Goal: Information Seeking & Learning: Learn about a topic

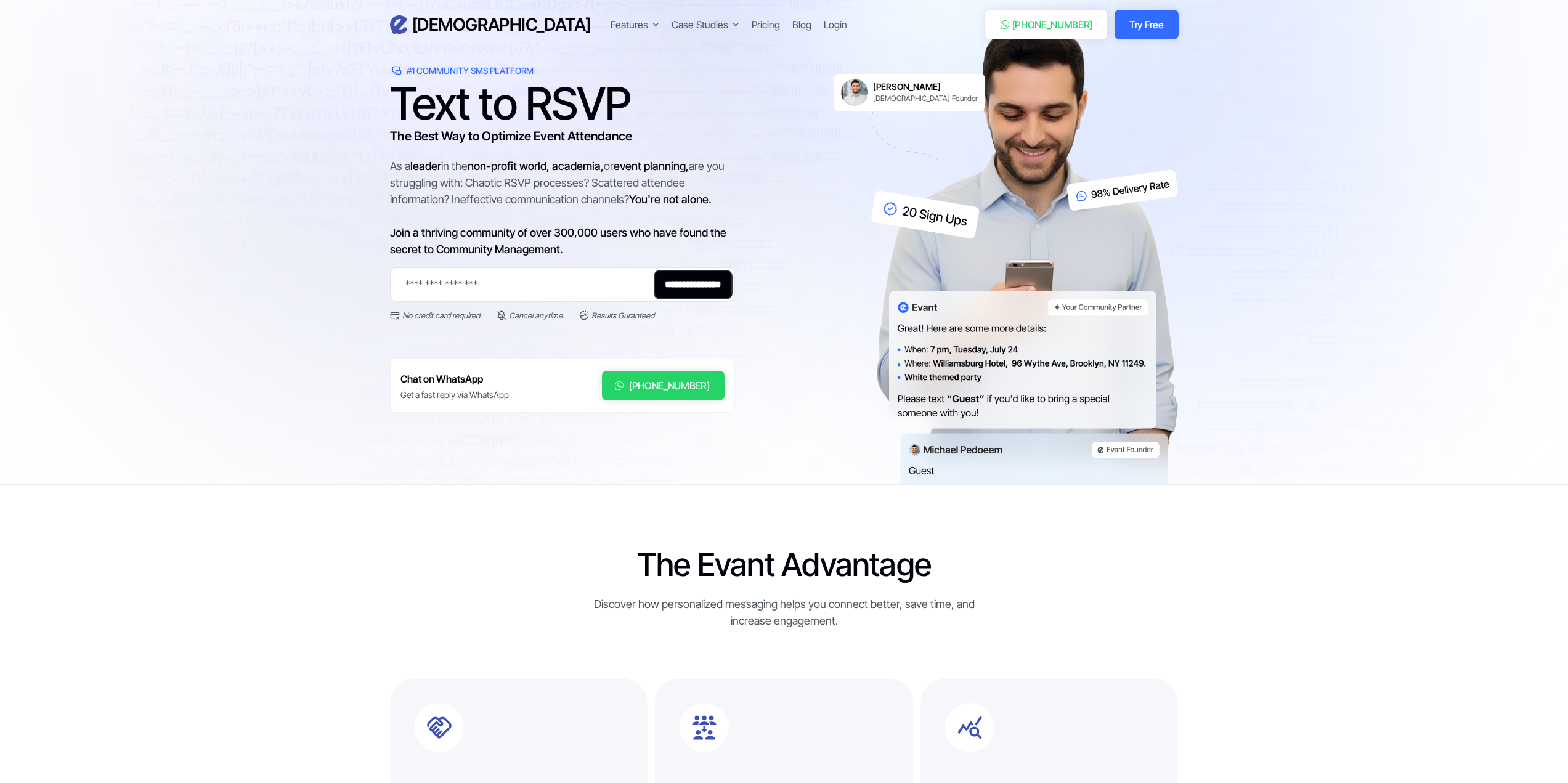
scroll to position [247, 0]
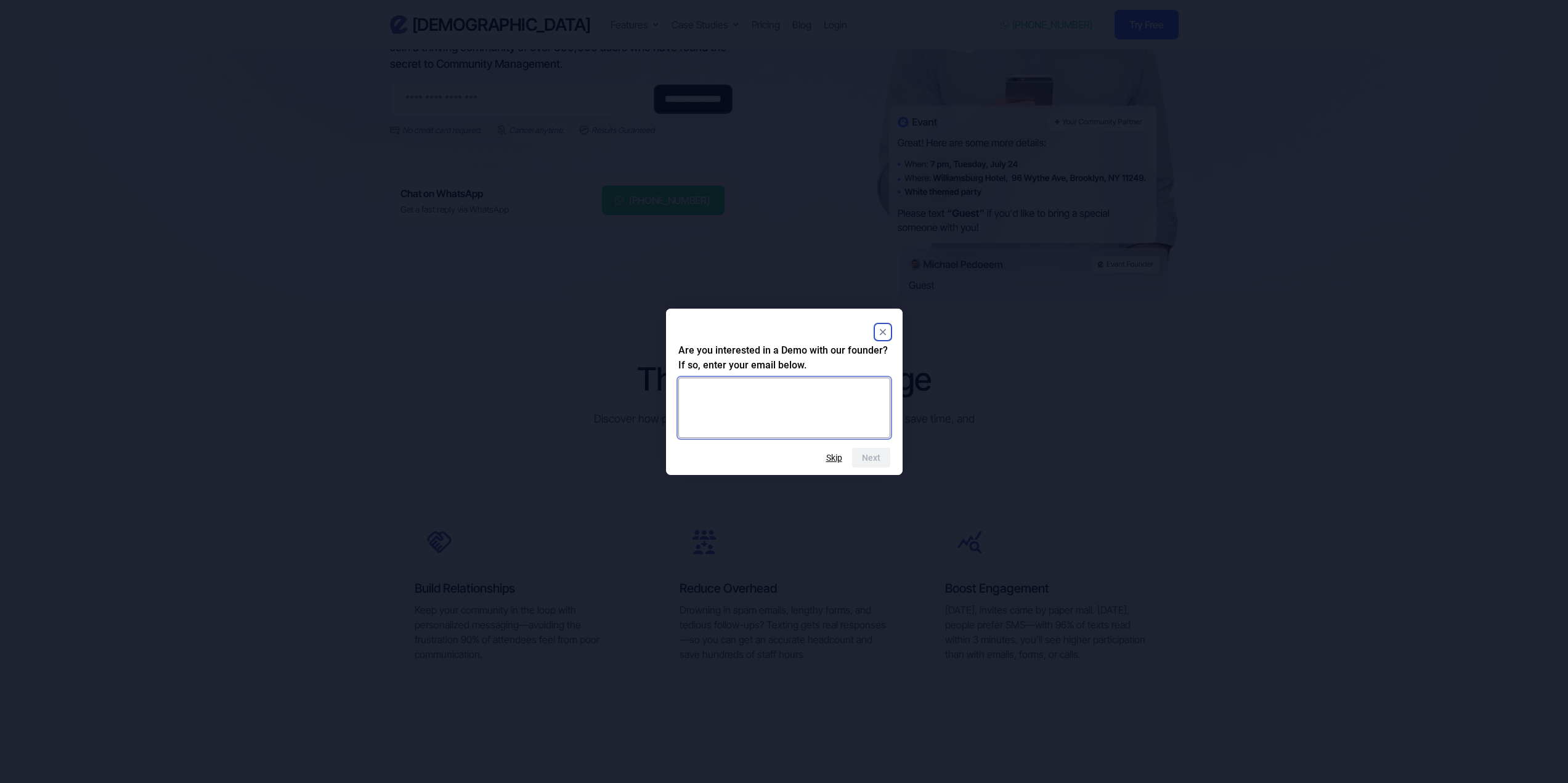
click at [840, 390] on textarea at bounding box center [784, 408] width 212 height 61
click at [837, 460] on button "Skip" at bounding box center [834, 457] width 16 height 10
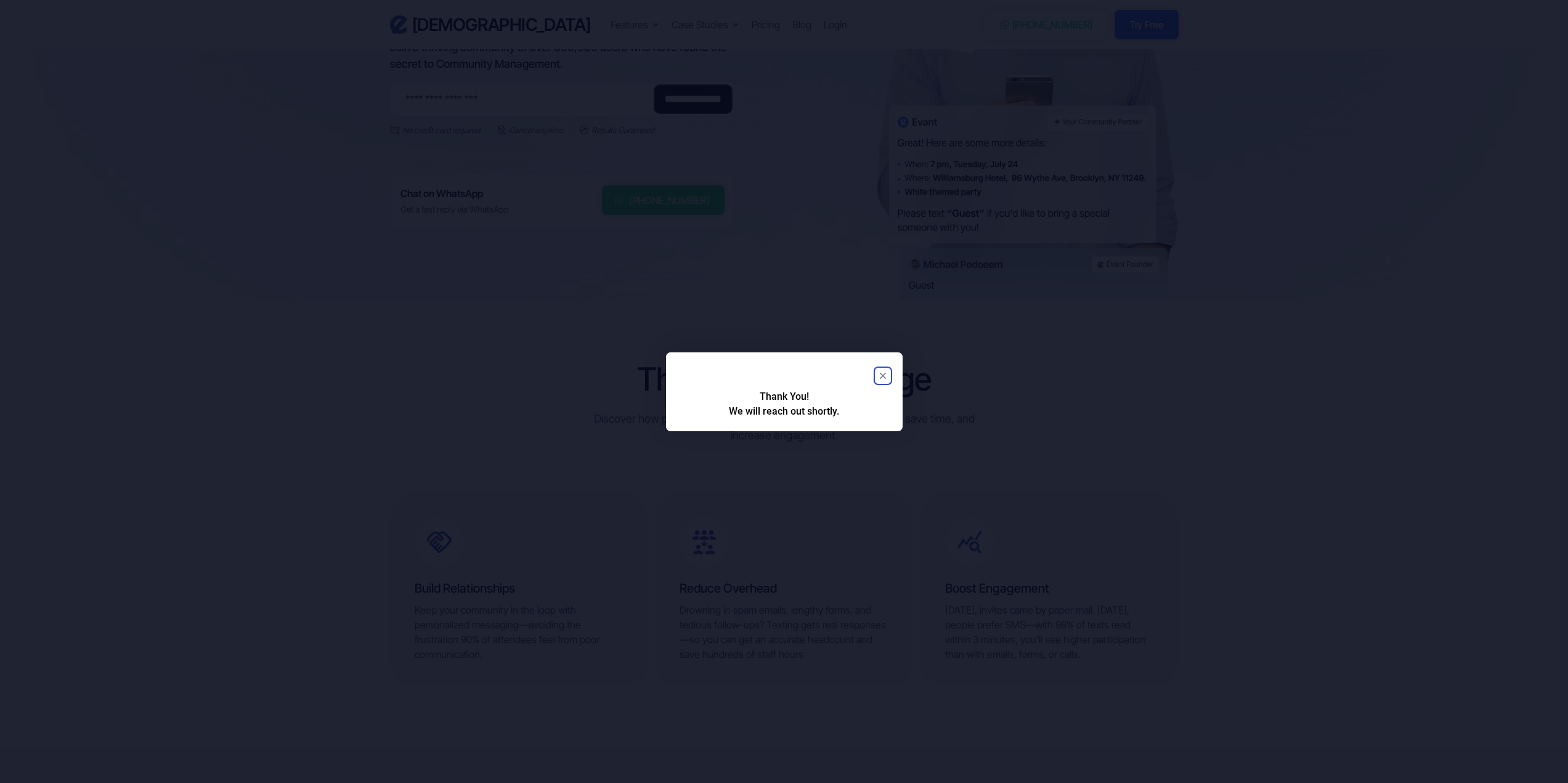
click at [885, 372] on icon "Close" at bounding box center [882, 375] width 6 height 6
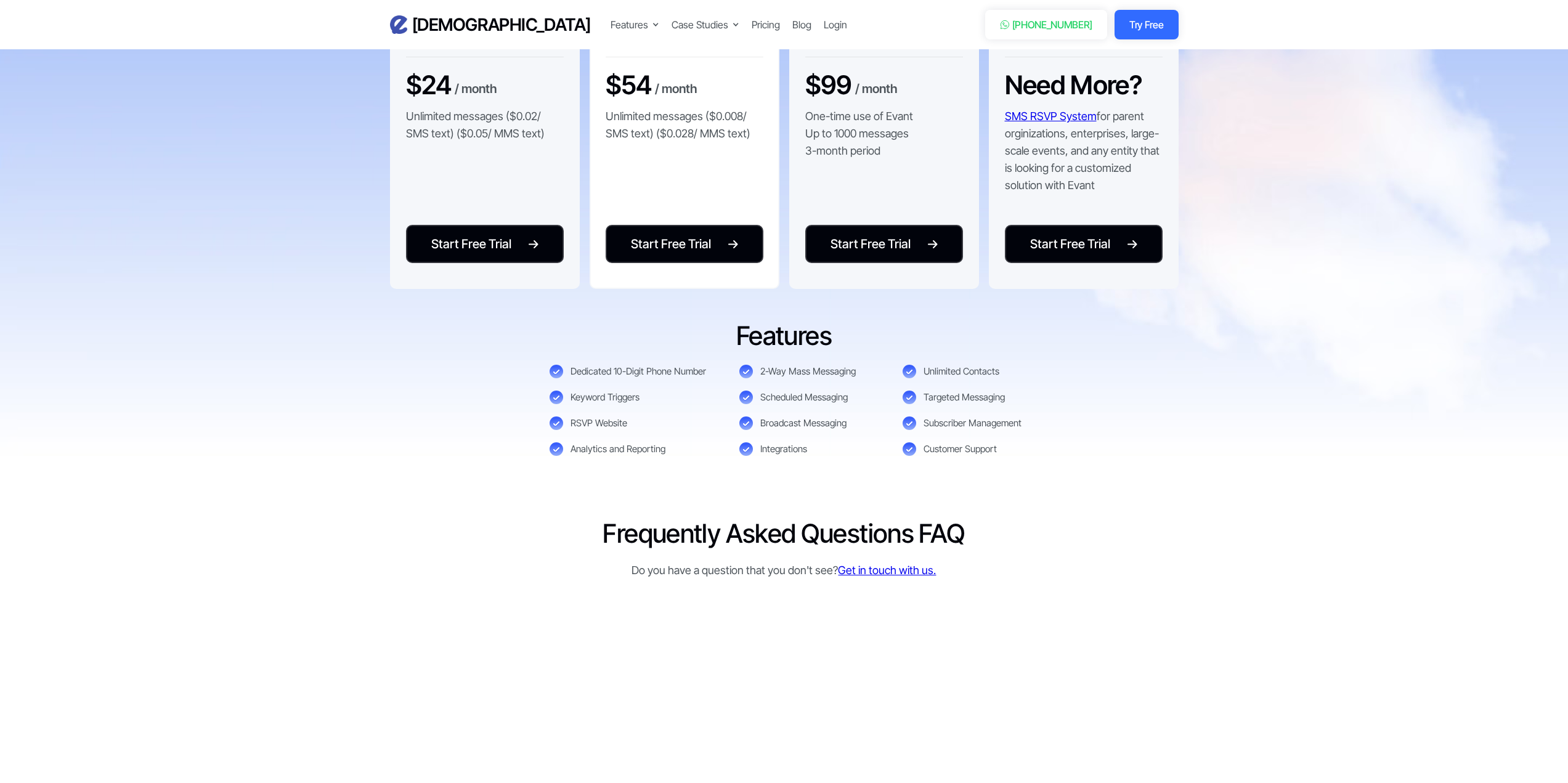
scroll to position [2895, 0]
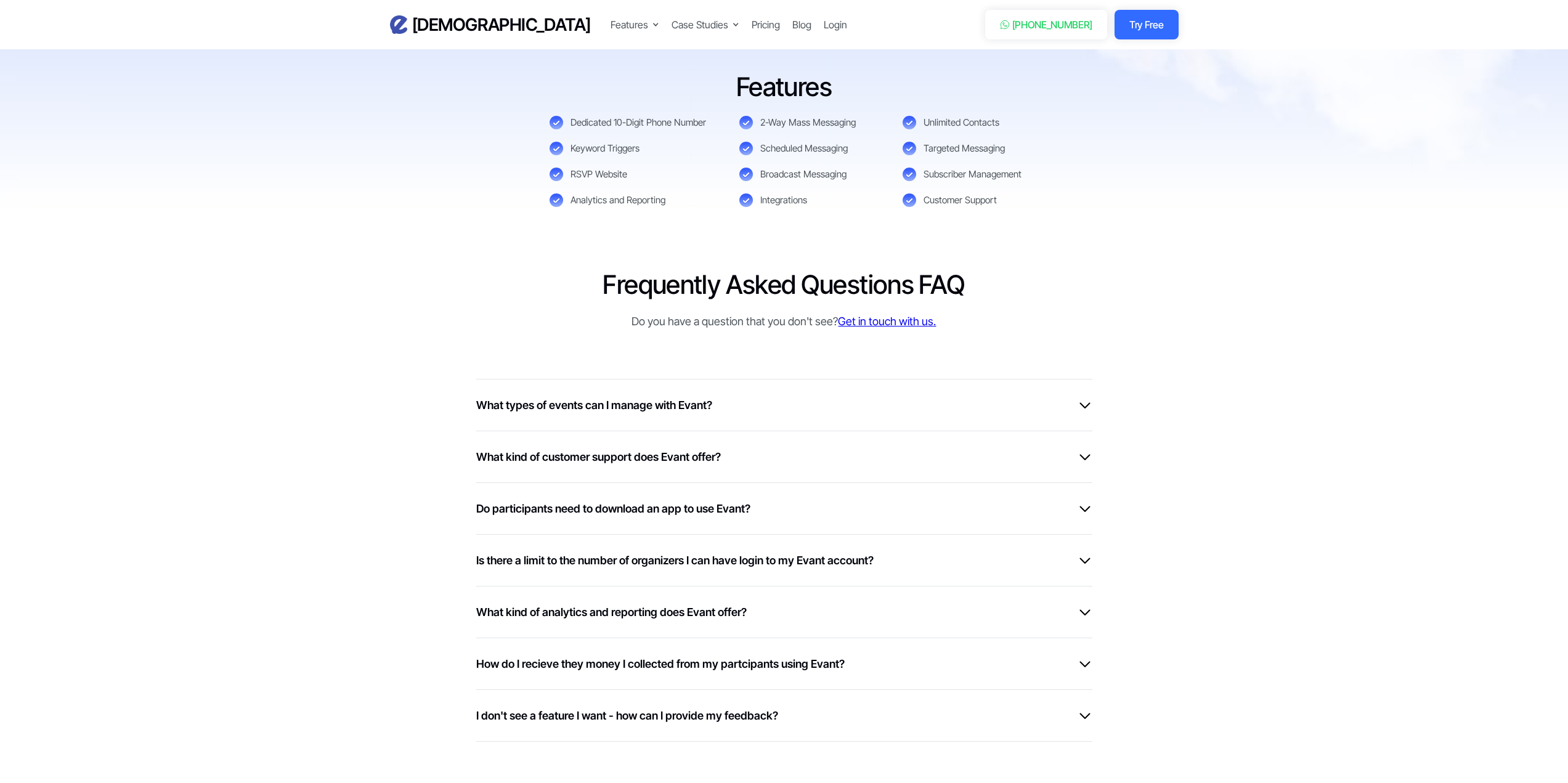
click at [801, 408] on div "What types of events can I manage with Evant?" at bounding box center [783, 404] width 616 height 17
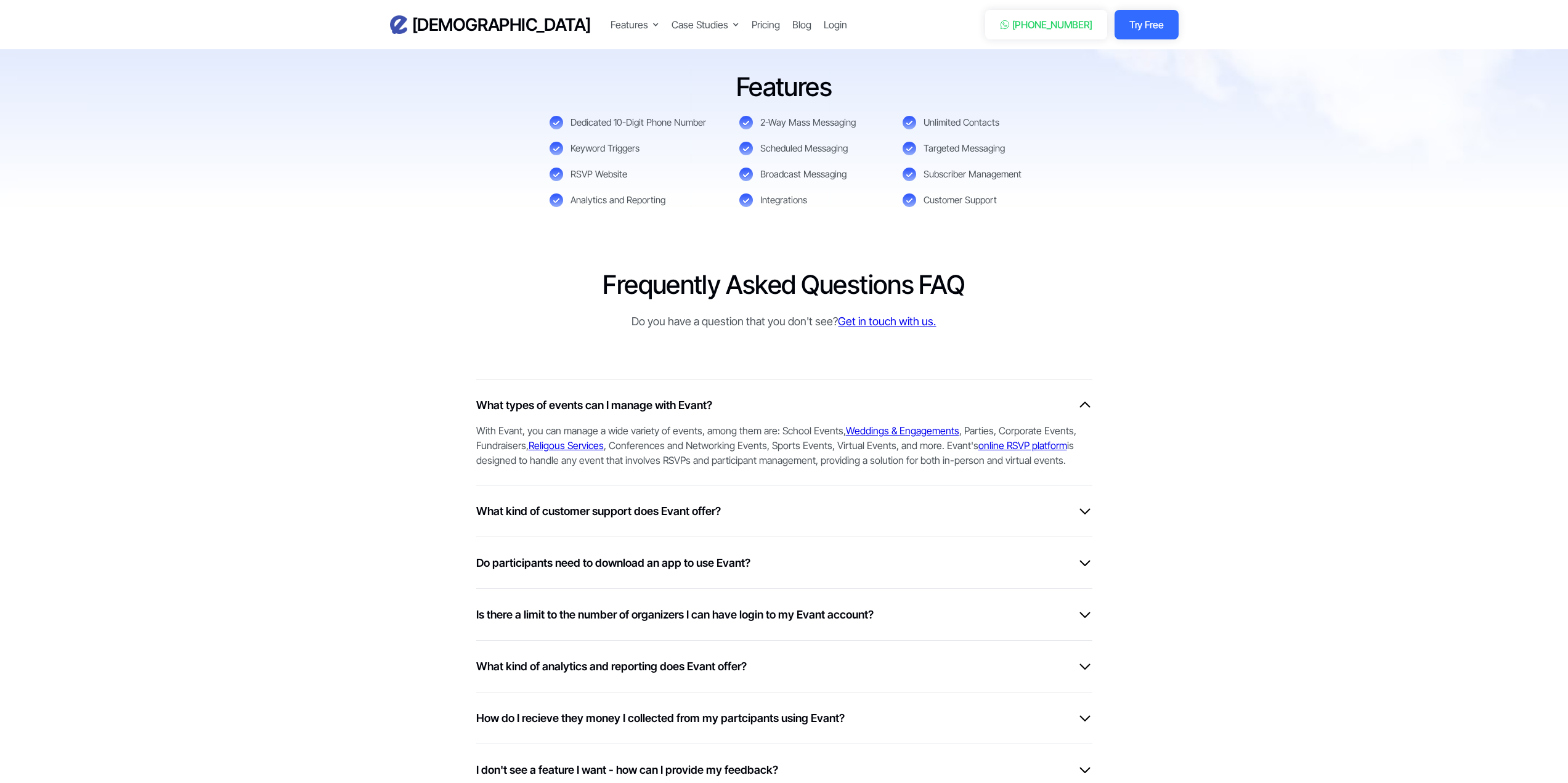
click at [739, 413] on div "With Evant, you can manage a wide variety of events, among them are: School Eve…" at bounding box center [778, 440] width 604 height 54
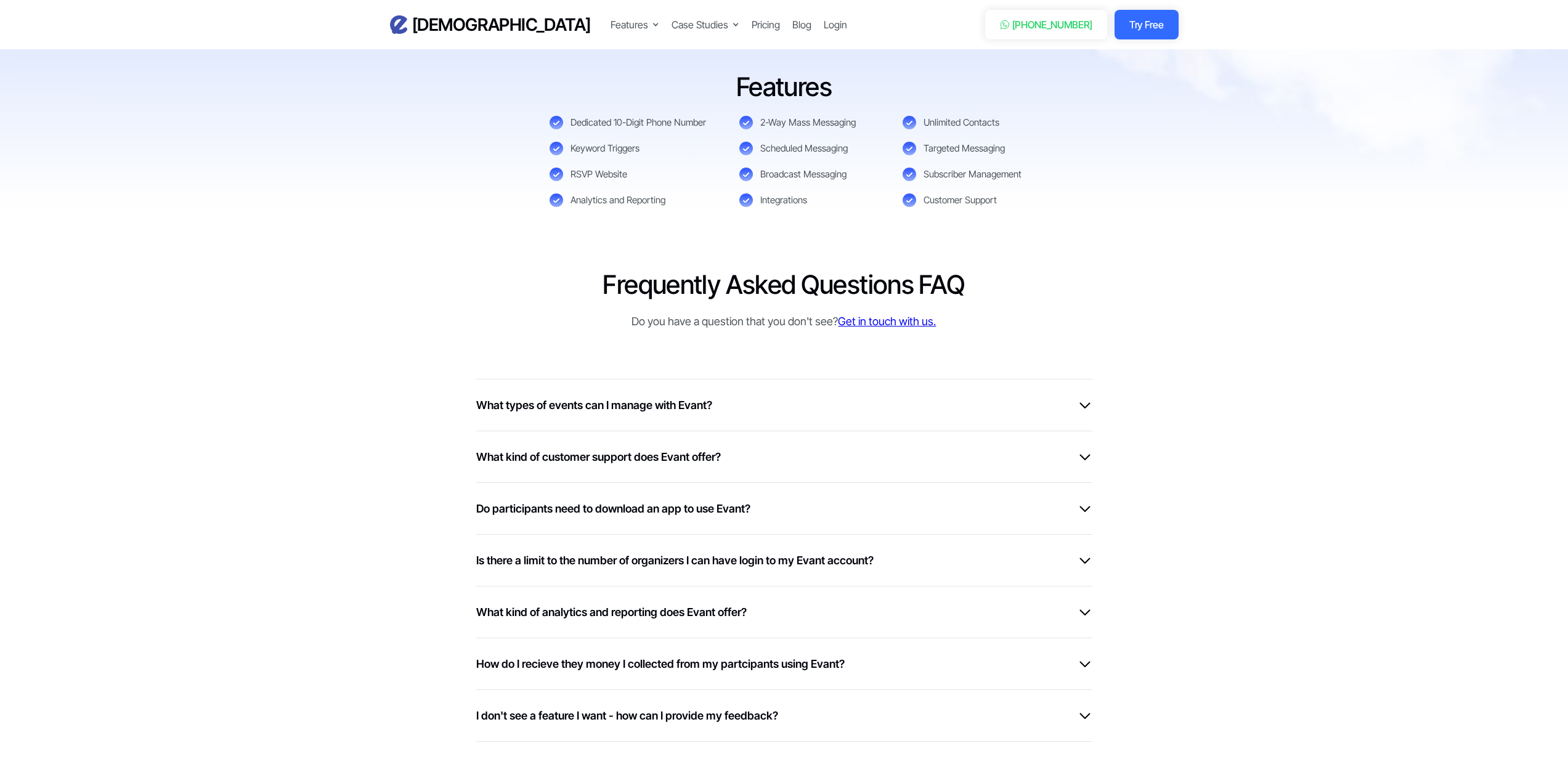
click at [841, 454] on div "What kind of customer support does Evant offer?" at bounding box center [783, 456] width 616 height 17
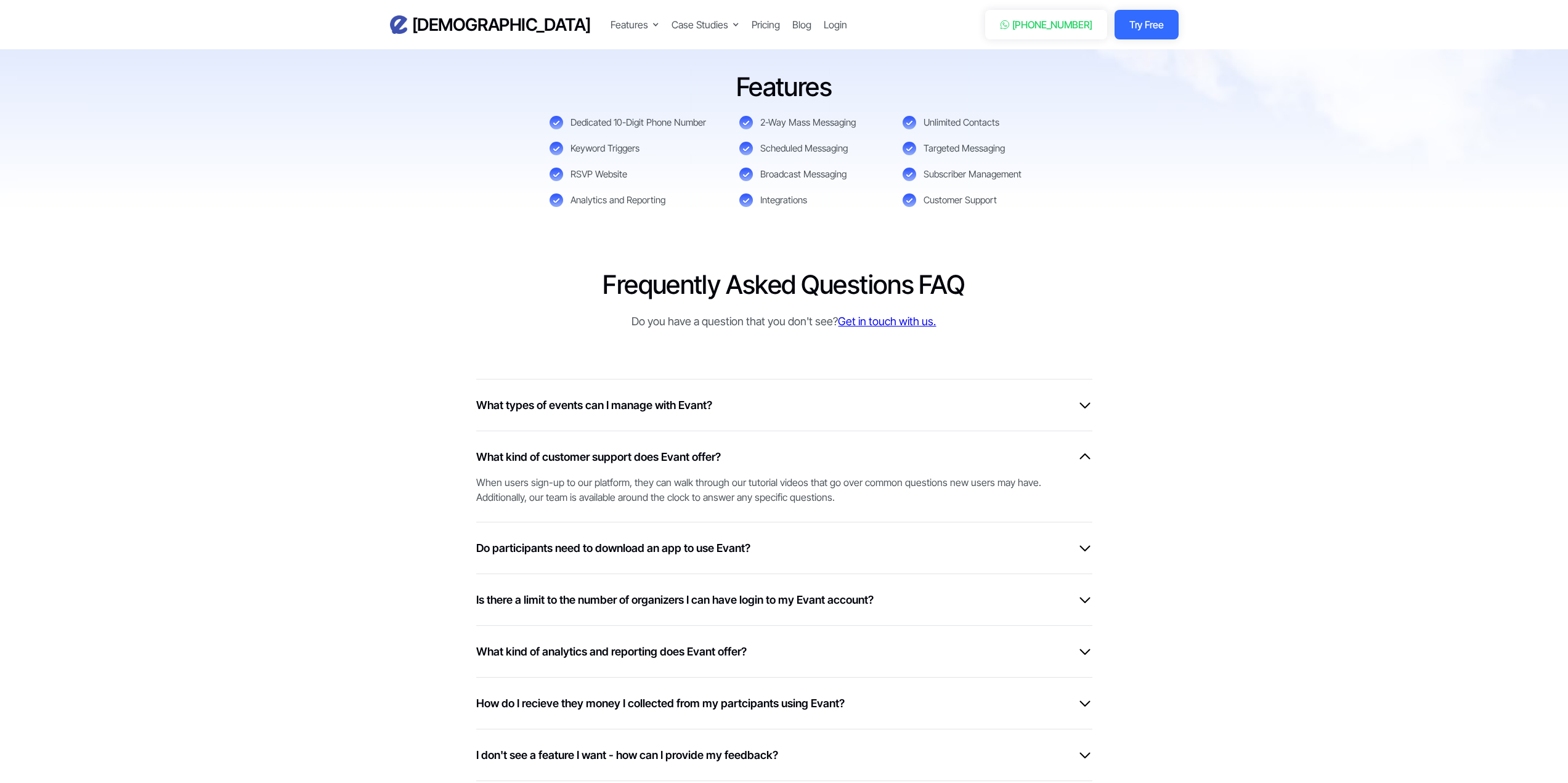
click at [841, 454] on div "What kind of customer support does Evant offer?" at bounding box center [783, 456] width 616 height 17
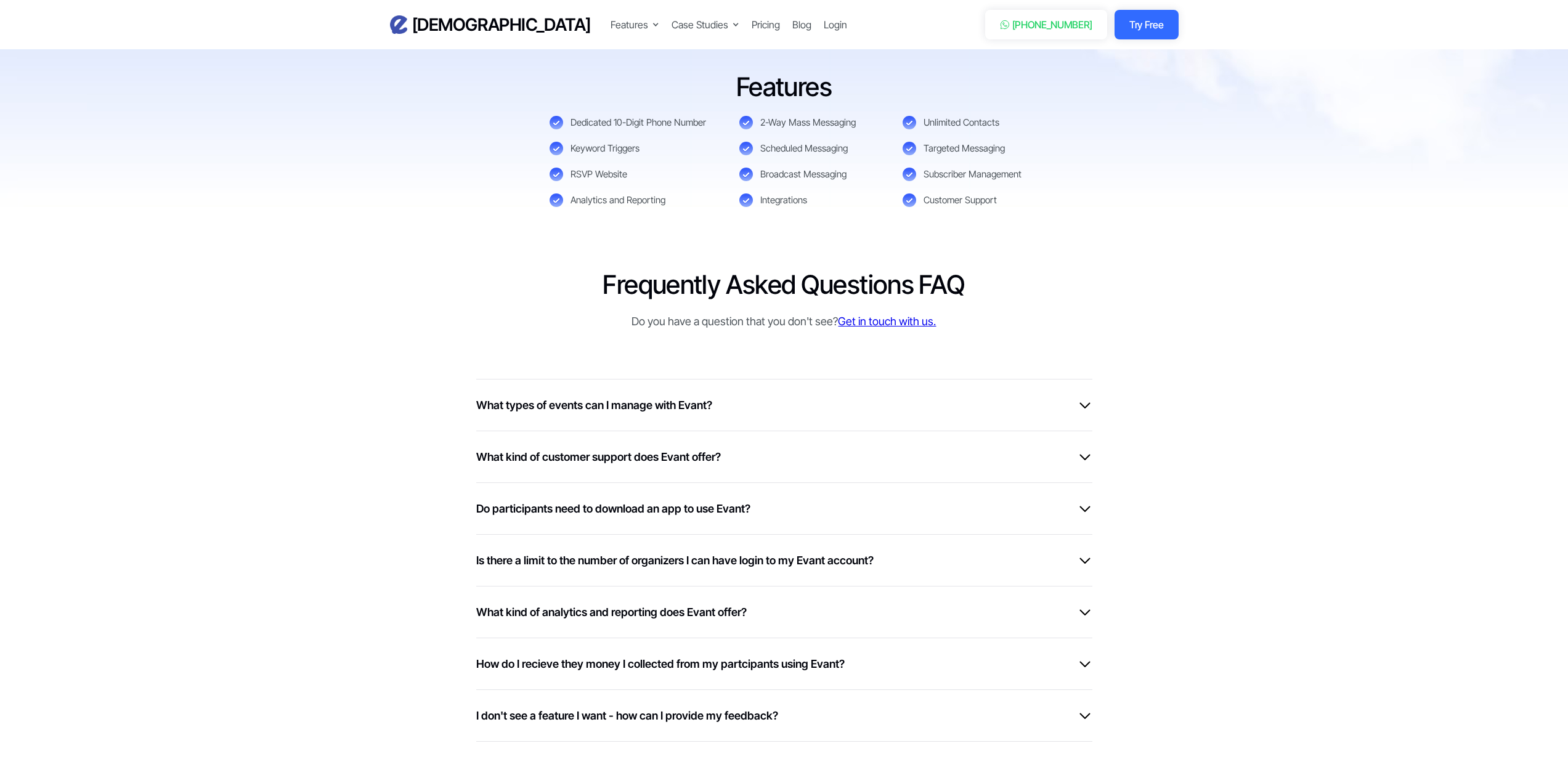
click at [805, 497] on div "Do participants need to download an app to use Evant? Nobody involved needs to …" at bounding box center [783, 508] width 616 height 52
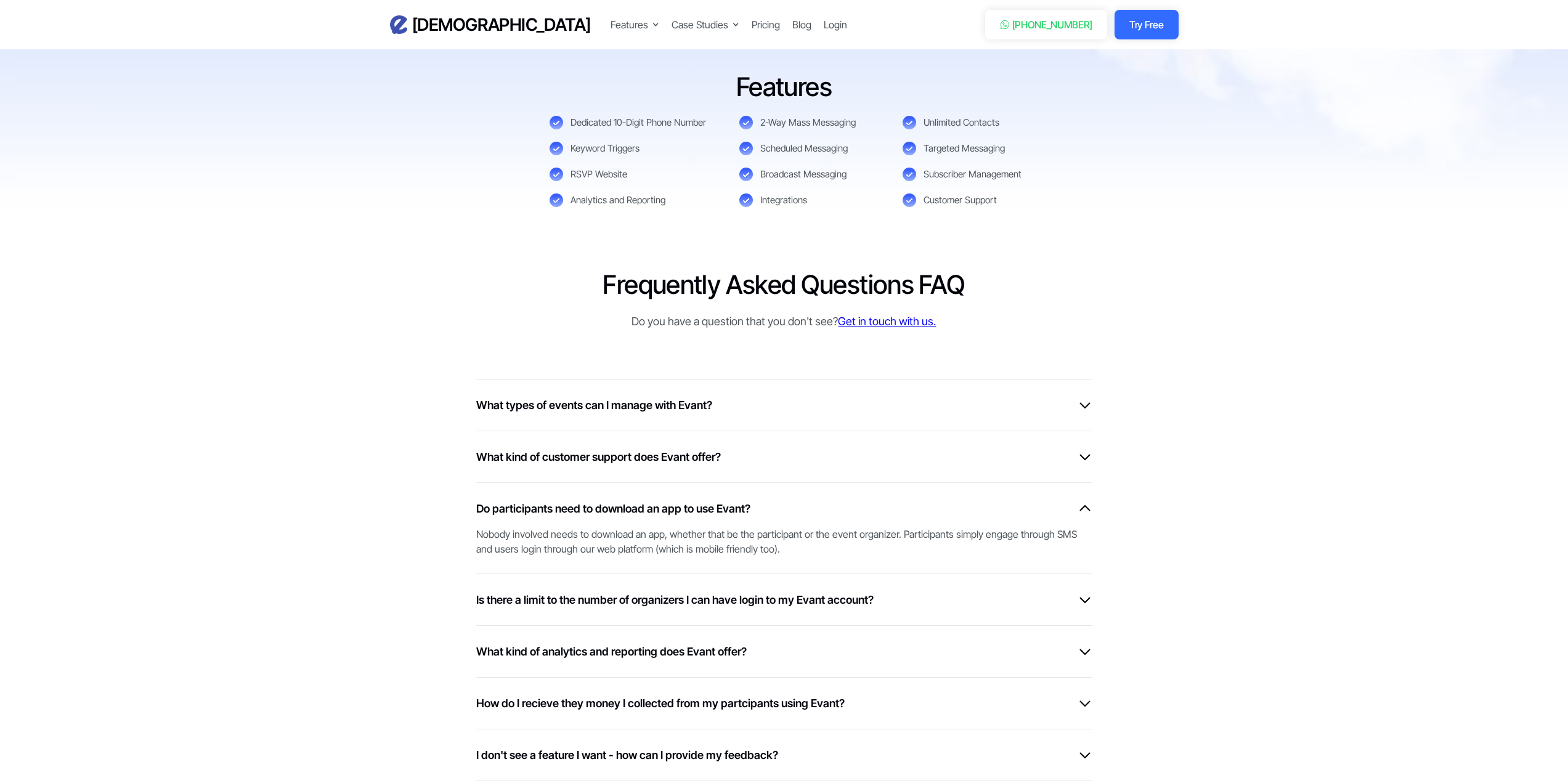
click at [812, 505] on div "Do participants need to download an app to use Evant?" at bounding box center [783, 508] width 616 height 17
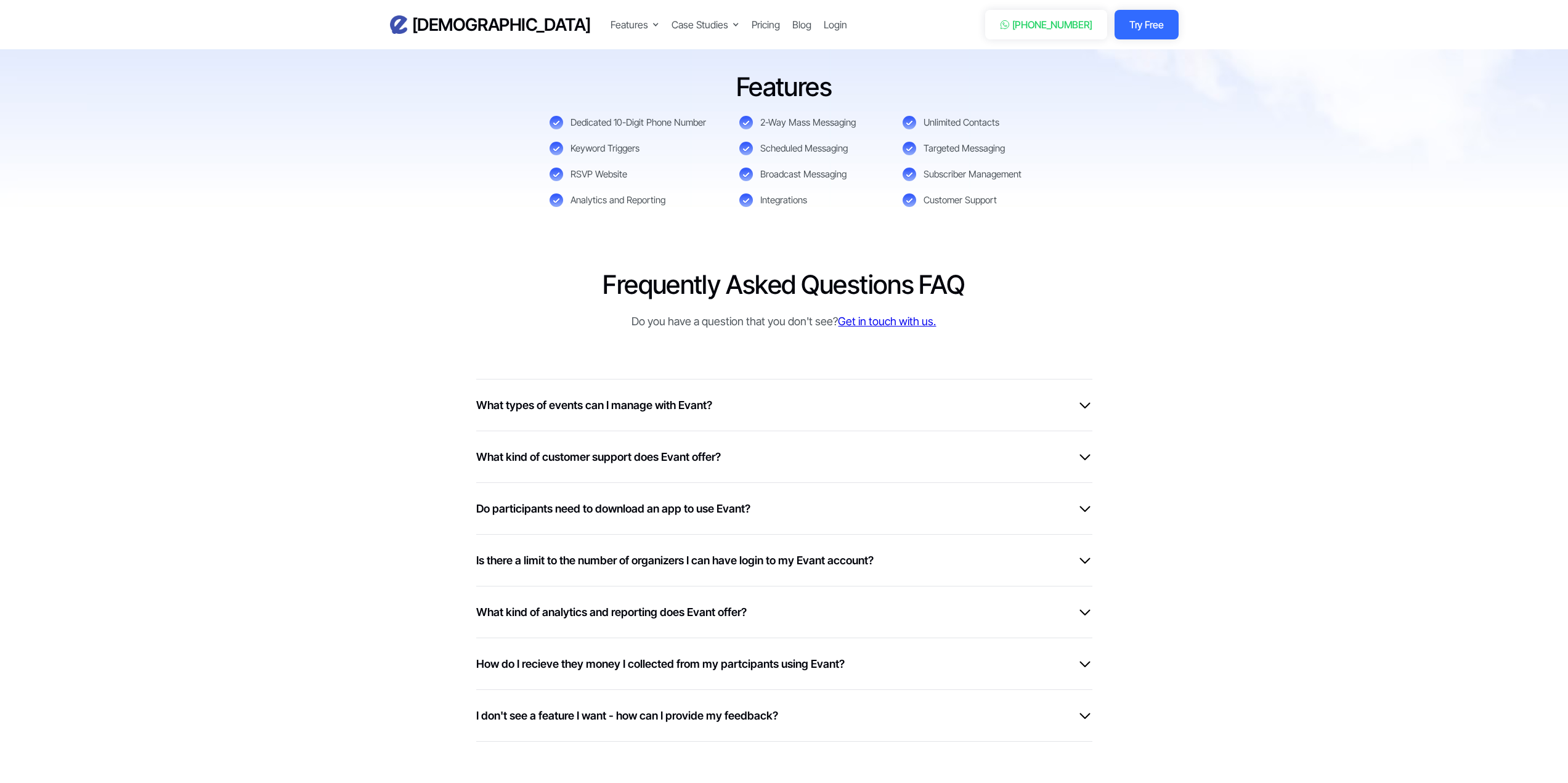
scroll to position [2957, 0]
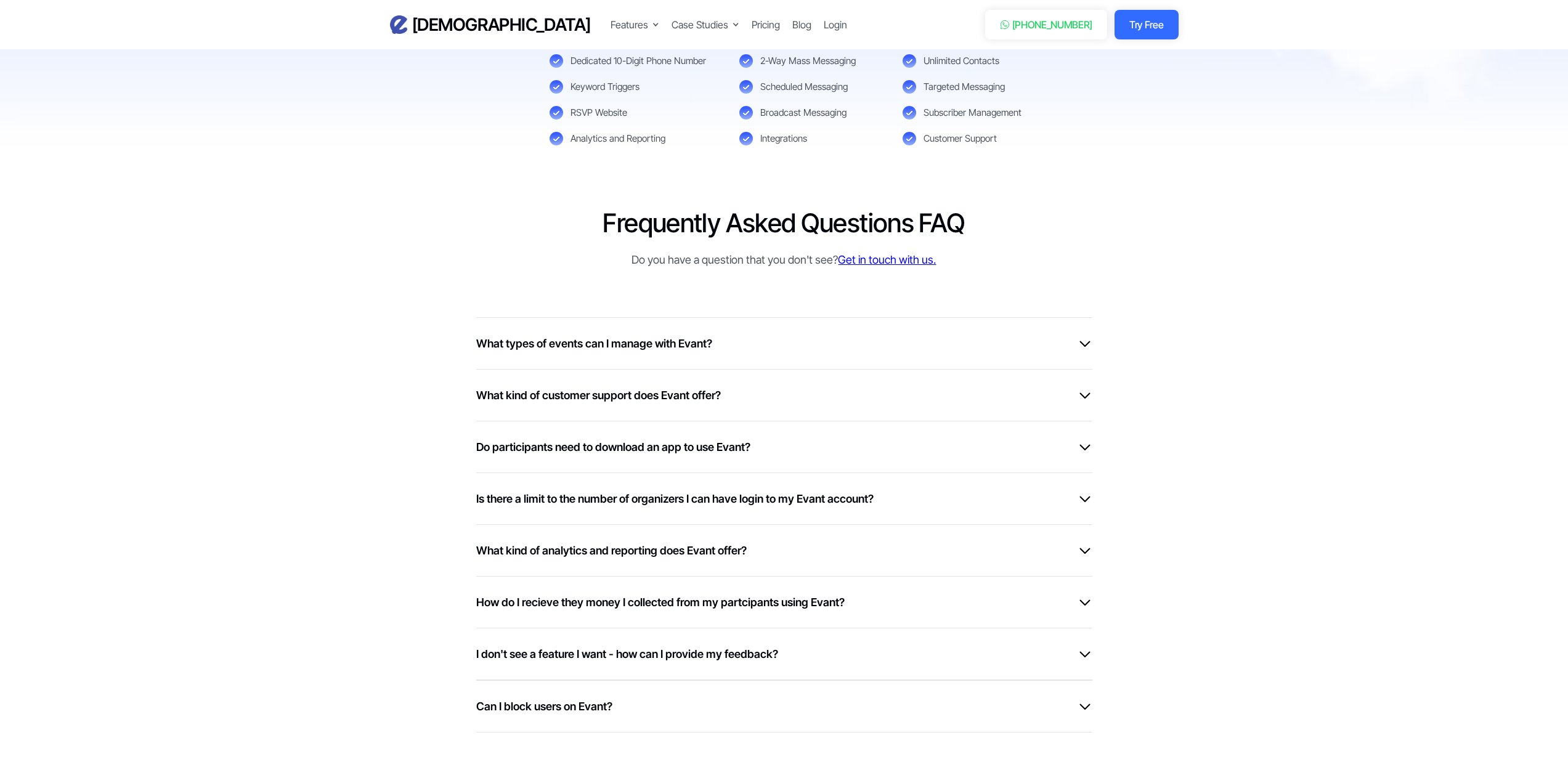
click at [891, 596] on div "How do I recieve they money I collected from my partcipants using Evant?" at bounding box center [783, 602] width 616 height 17
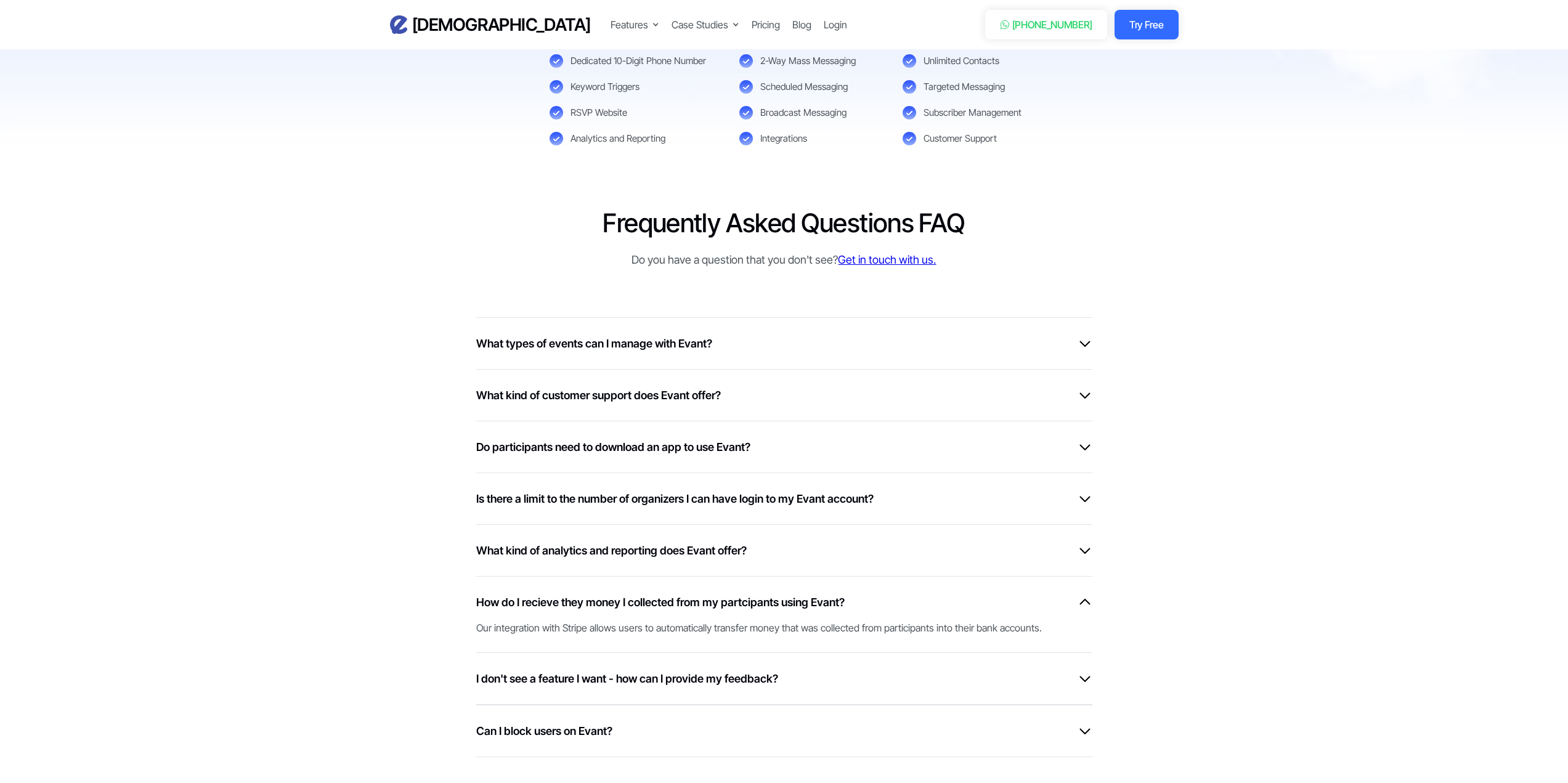
click at [891, 596] on div "How do I recieve they money I collected from my partcipants using Evant?" at bounding box center [783, 602] width 616 height 17
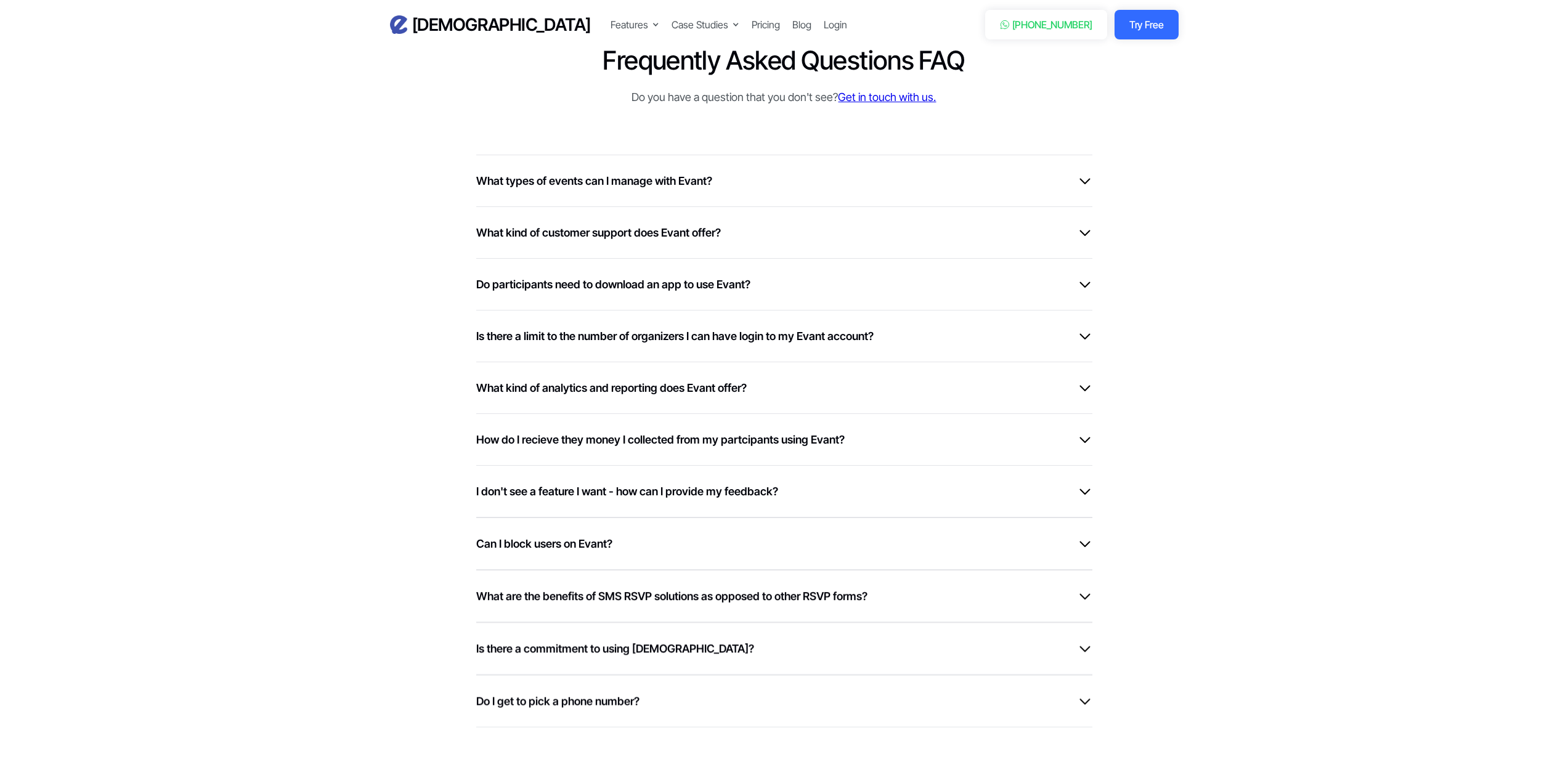
scroll to position [3141, 0]
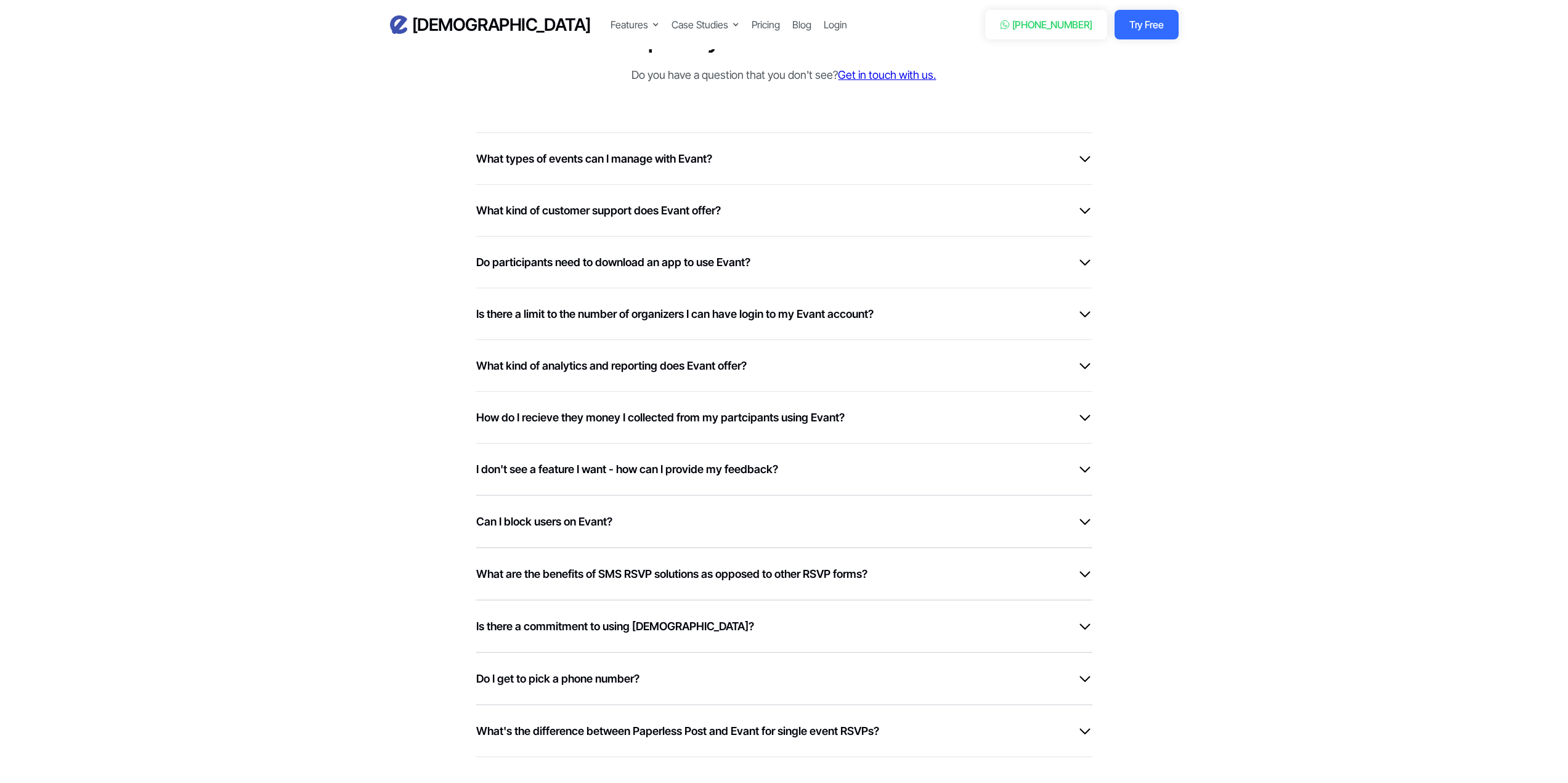
click at [894, 574] on div "What are the benefits of SMS RSVP solutions as opposed to other RSVP forms?" at bounding box center [783, 574] width 616 height 17
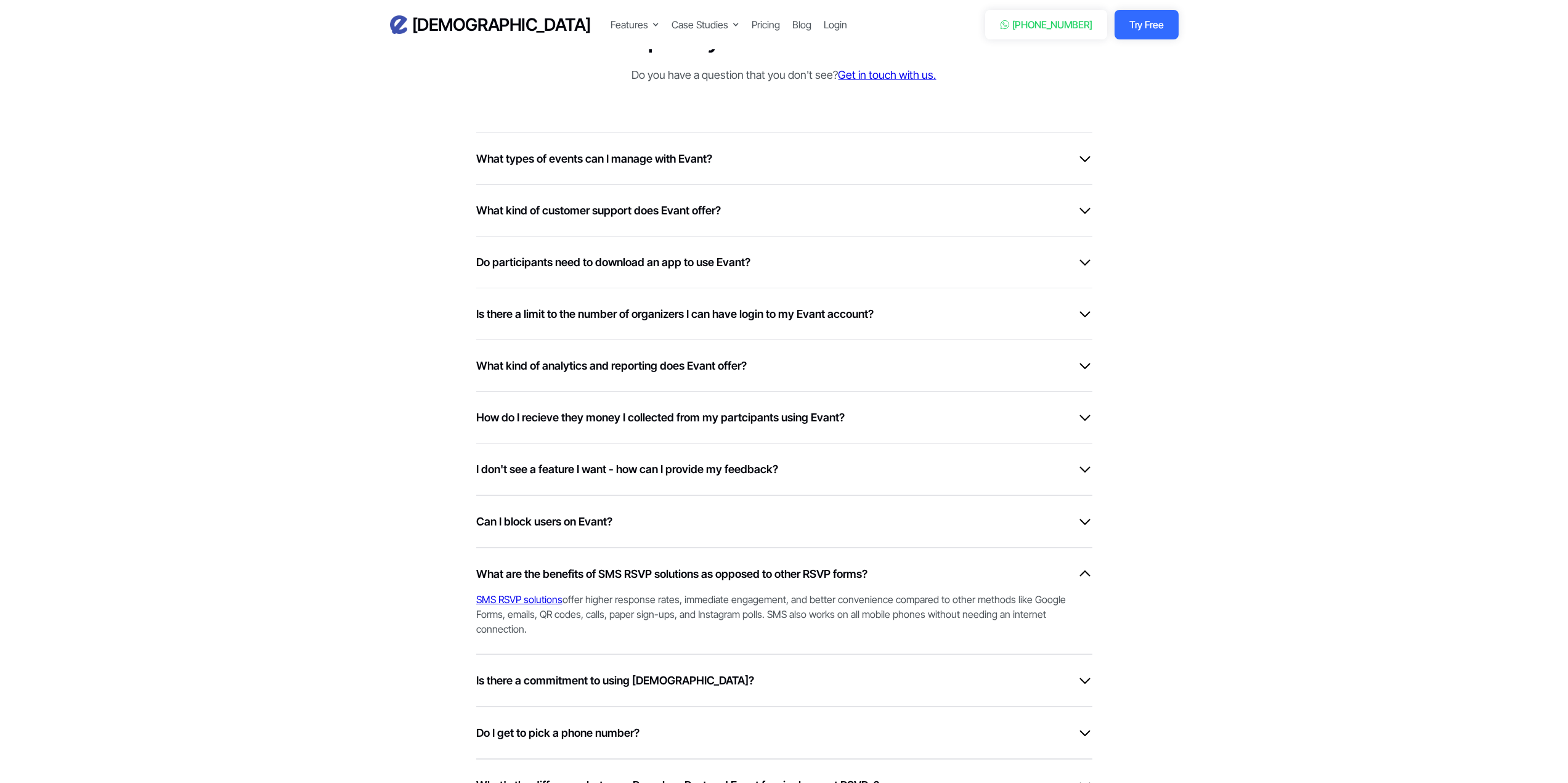
click at [894, 574] on div "What are the benefits of SMS RSVP solutions as opposed to other RSVP forms?" at bounding box center [783, 574] width 616 height 17
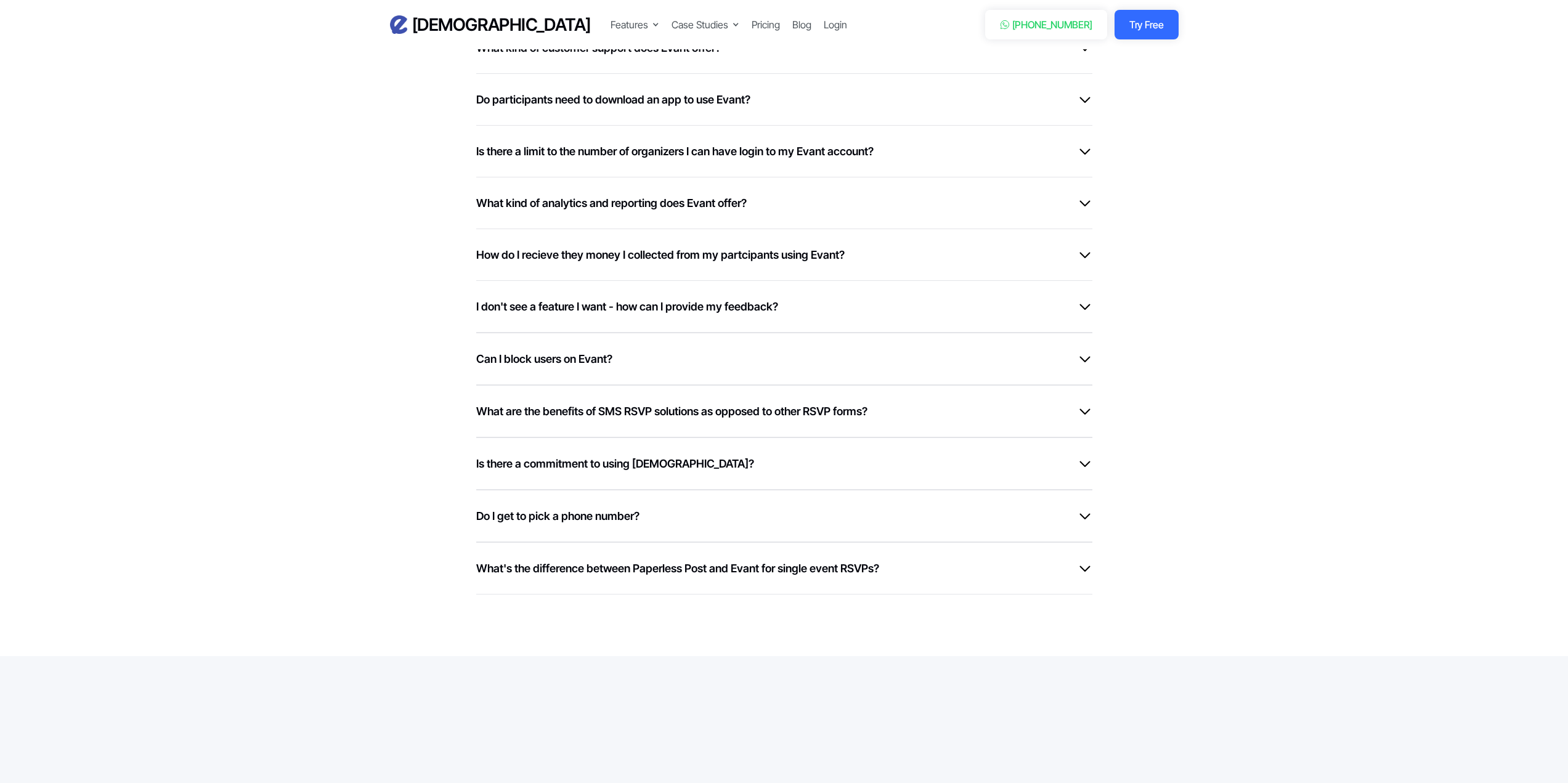
scroll to position [3326, 0]
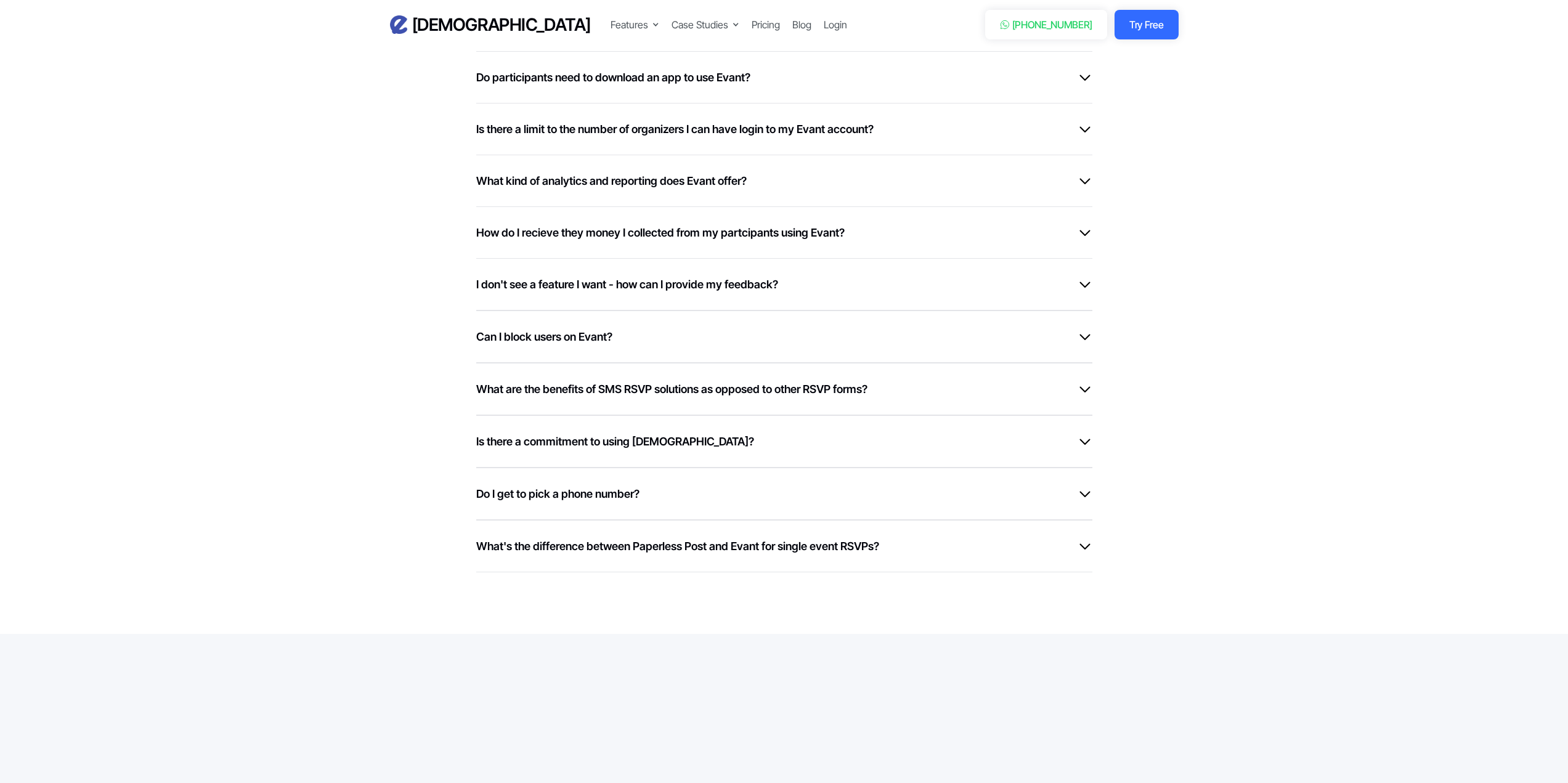
click at [698, 440] on div "Is there a commitment to using [DEMOGRAPHIC_DATA]?" at bounding box center [783, 441] width 616 height 17
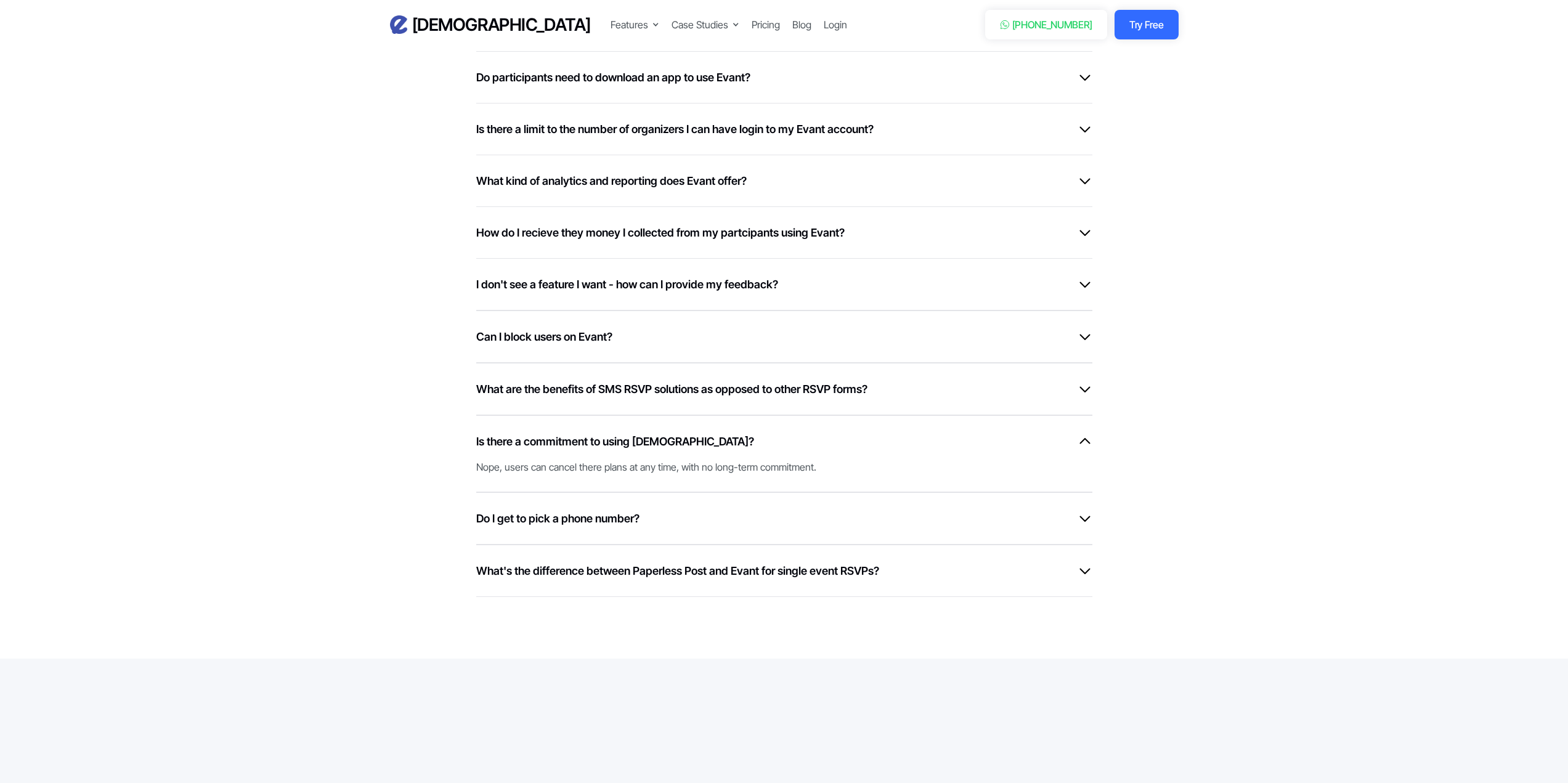
click at [698, 440] on div "Is there a commitment to using [DEMOGRAPHIC_DATA]?" at bounding box center [783, 441] width 616 height 17
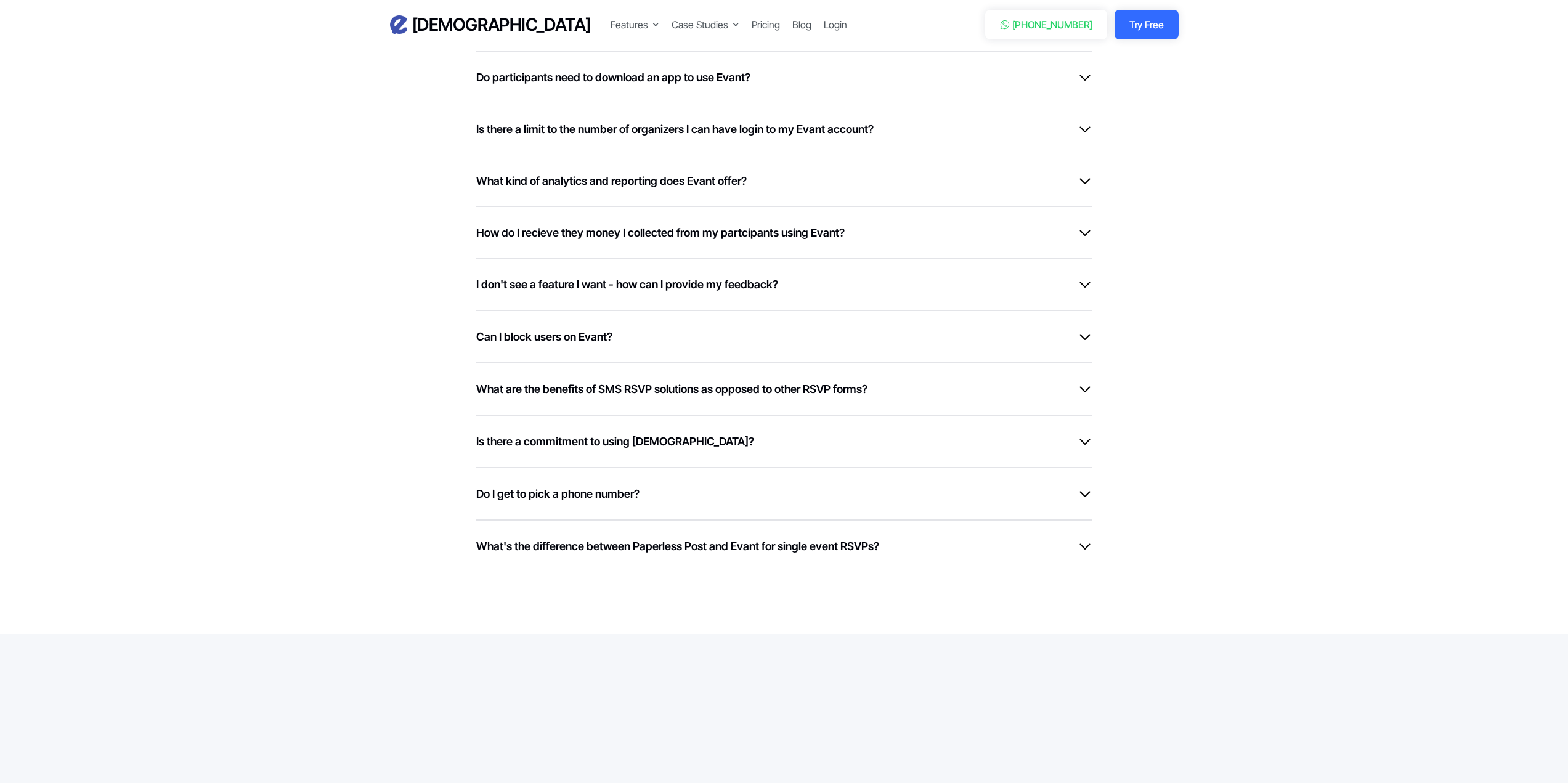
click at [694, 488] on div "Do I get to pick a phone number?" at bounding box center [783, 493] width 616 height 17
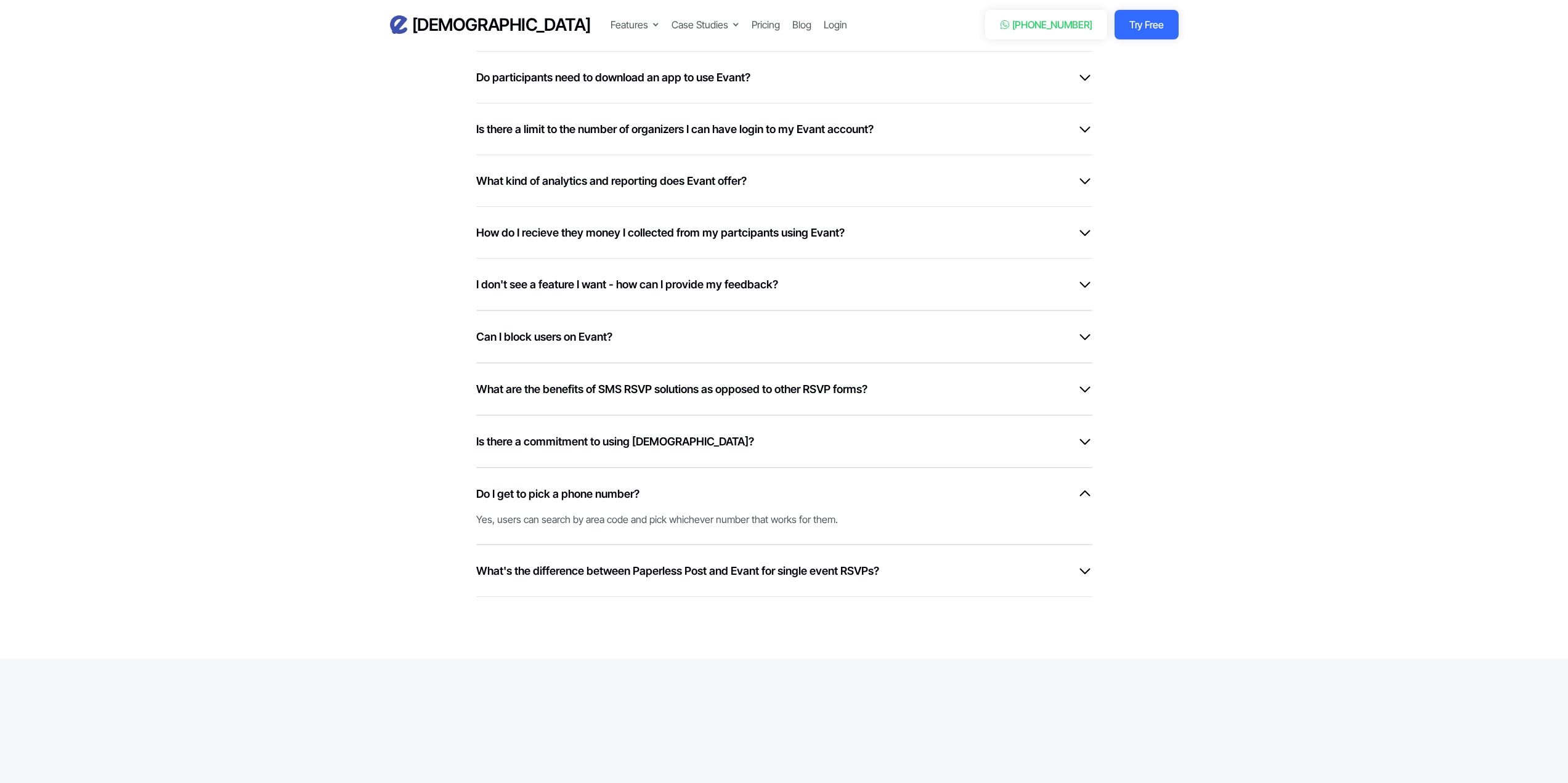
click at [694, 488] on div "Do I get to pick a phone number?" at bounding box center [783, 493] width 616 height 17
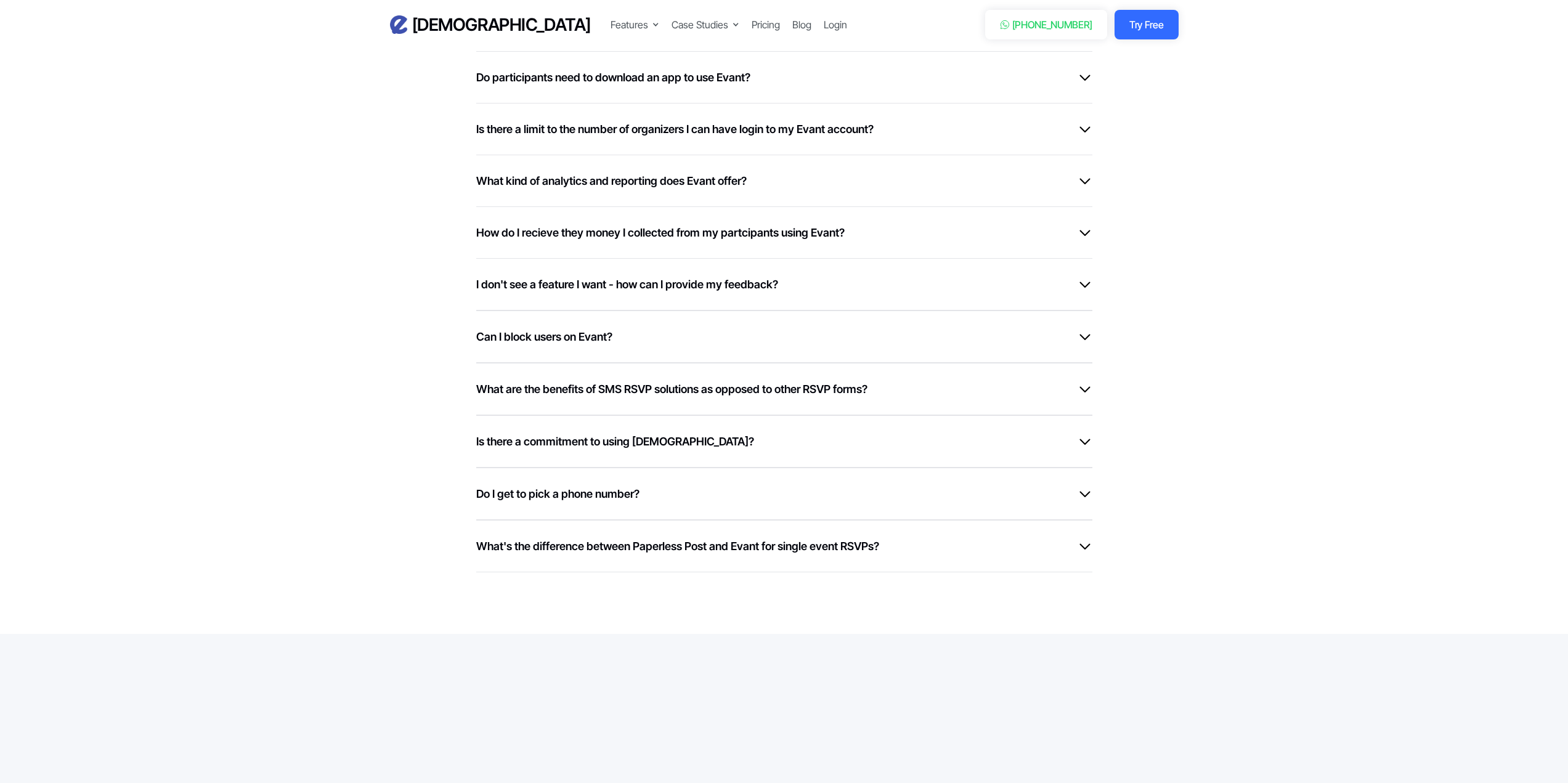
click at [924, 543] on div "What's the difference between Paperless Post and Evant for single event RSVPs?" at bounding box center [783, 546] width 616 height 17
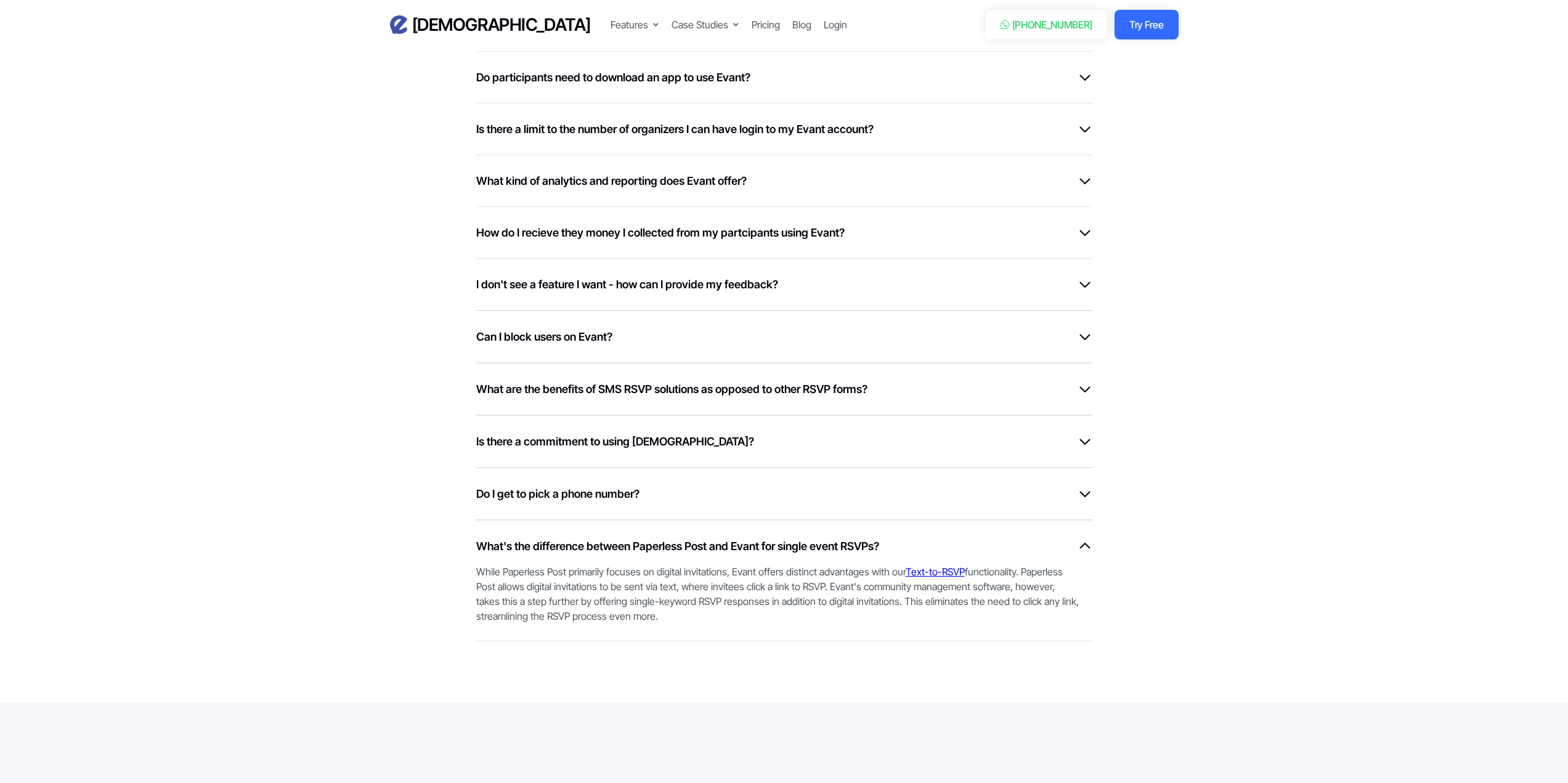
click at [1064, 549] on div "What's the difference between Paperless Post and Evant for single event RSVPs?" at bounding box center [783, 546] width 616 height 17
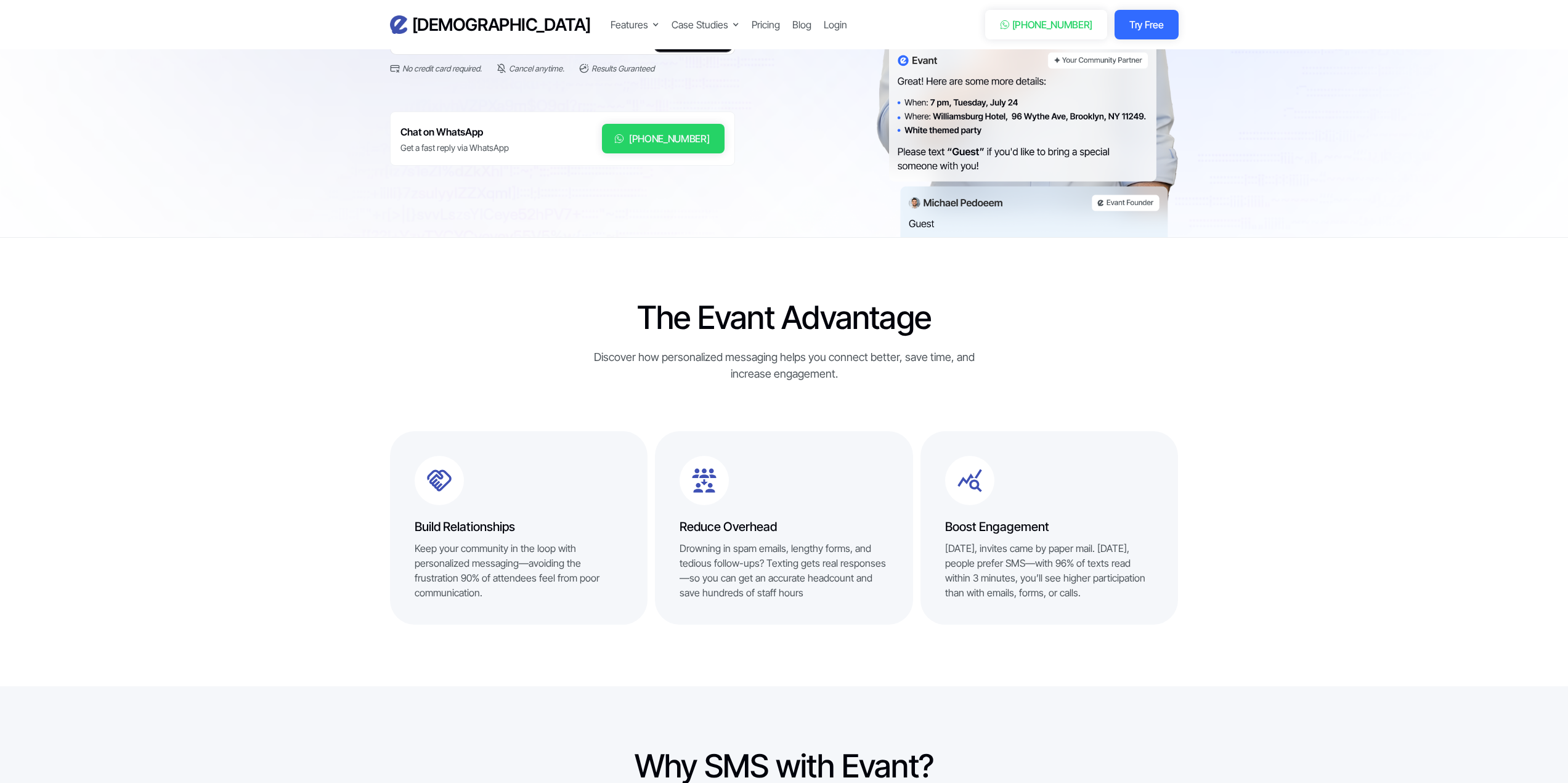
scroll to position [0, 0]
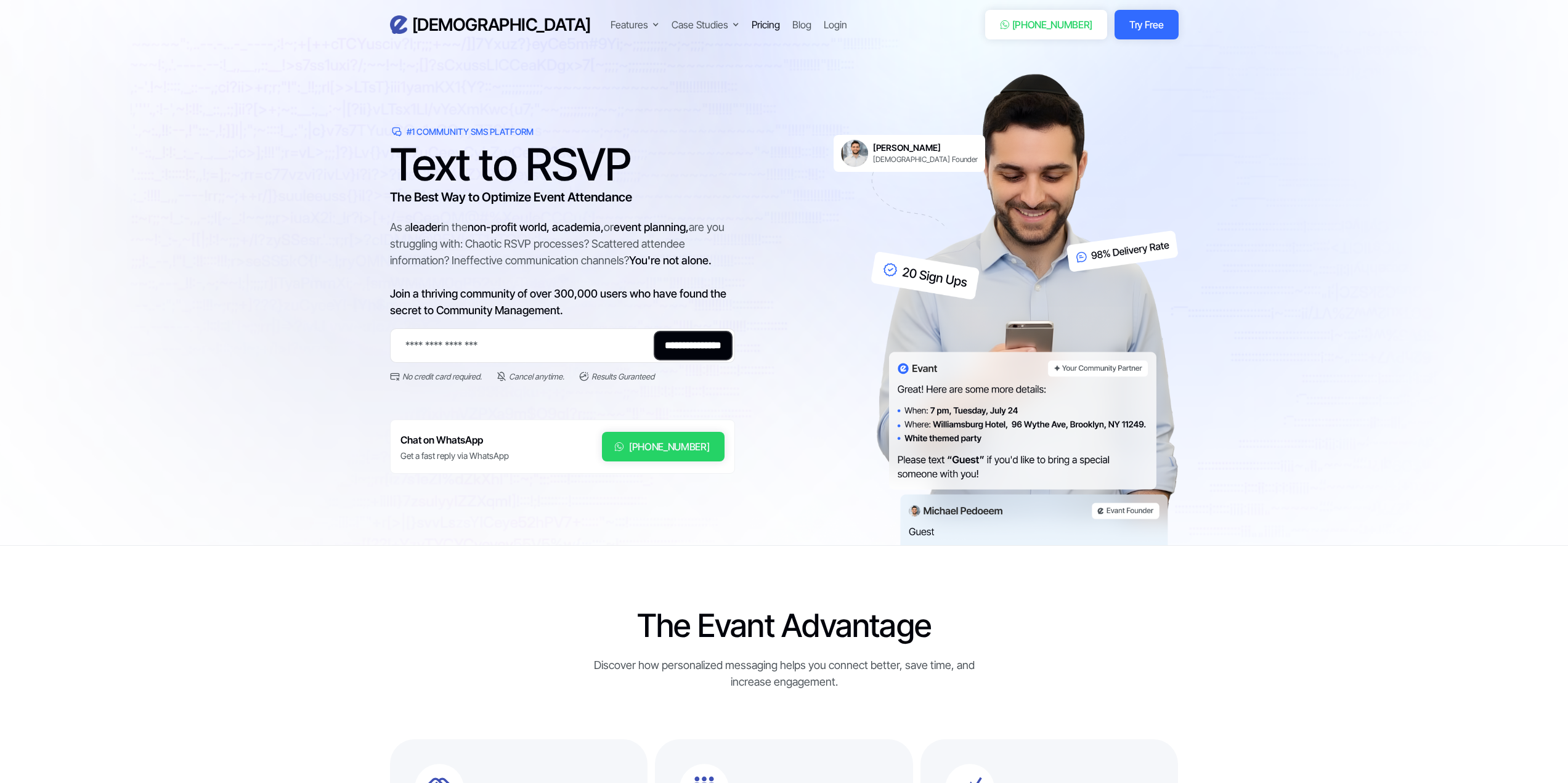
click at [751, 25] on div "Pricing" at bounding box center [765, 24] width 29 height 15
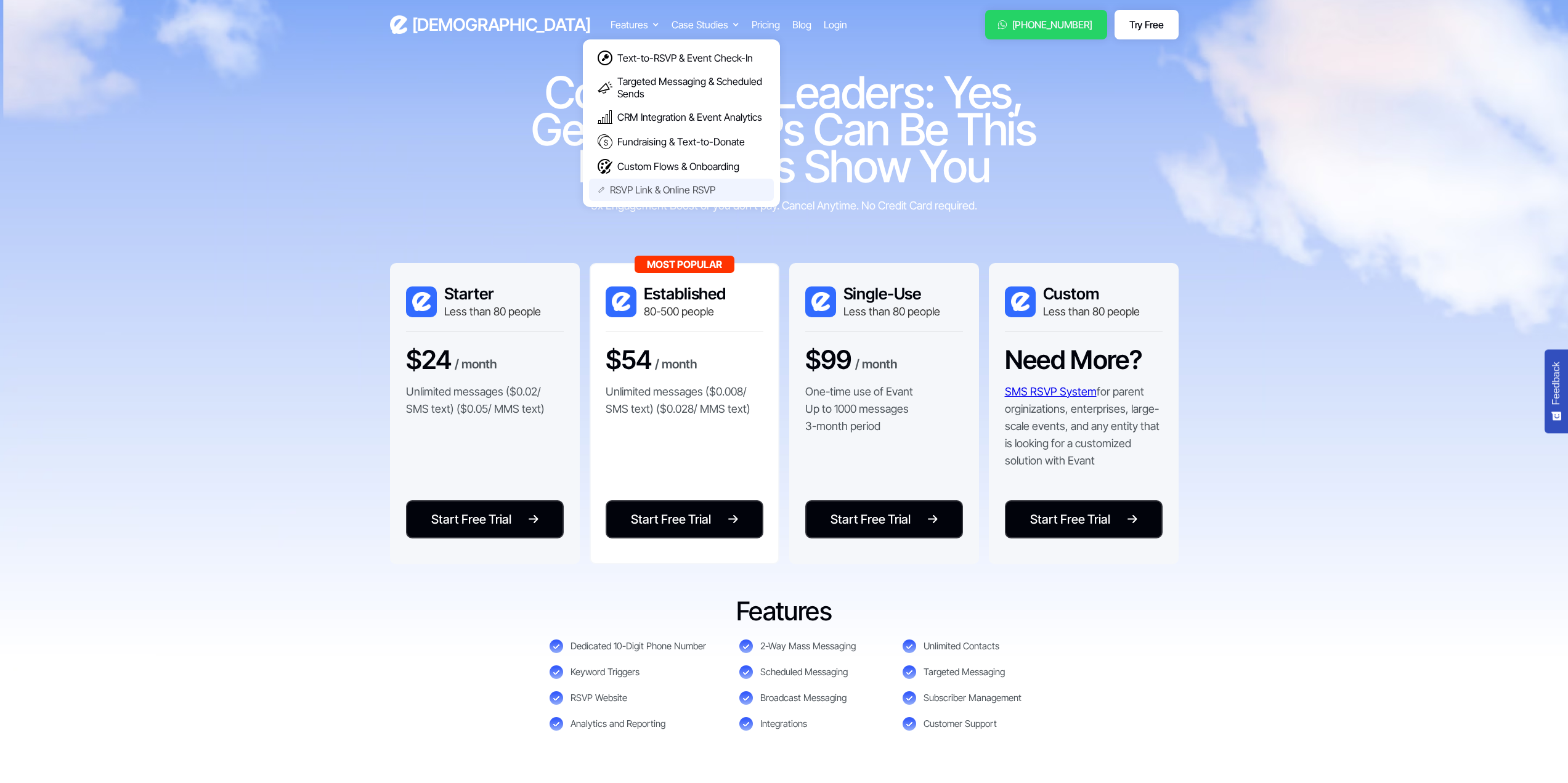
click at [589, 183] on link "RSVP Link & Online RSVP" at bounding box center [681, 190] width 184 height 22
